Goal: Information Seeking & Learning: Learn about a topic

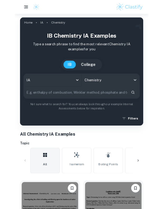
scroll to position [149, 0]
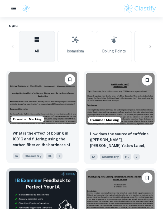
click at [58, 102] on img at bounding box center [42, 98] width 69 height 52
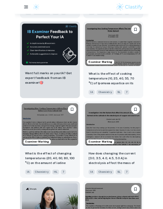
scroll to position [290, 0]
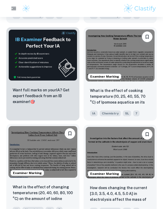
click at [33, 153] on img at bounding box center [42, 152] width 69 height 52
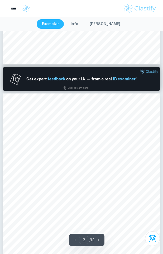
type input "1"
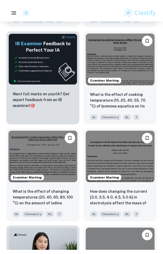
scroll to position [285, 0]
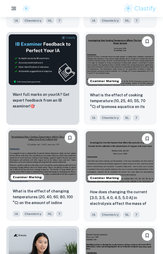
click at [19, 155] on img at bounding box center [42, 157] width 69 height 52
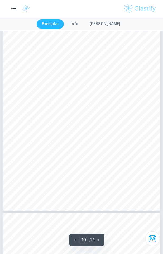
scroll to position [1973, 0]
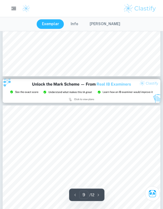
type input "8"
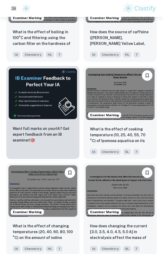
scroll to position [252, 0]
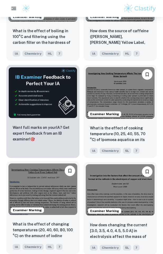
click at [26, 200] on img at bounding box center [42, 190] width 69 height 52
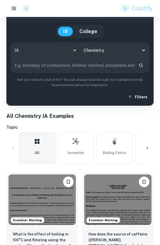
scroll to position [51, 0]
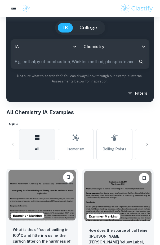
click at [52, 203] on img at bounding box center [41, 195] width 67 height 51
